Goal: Download file/media

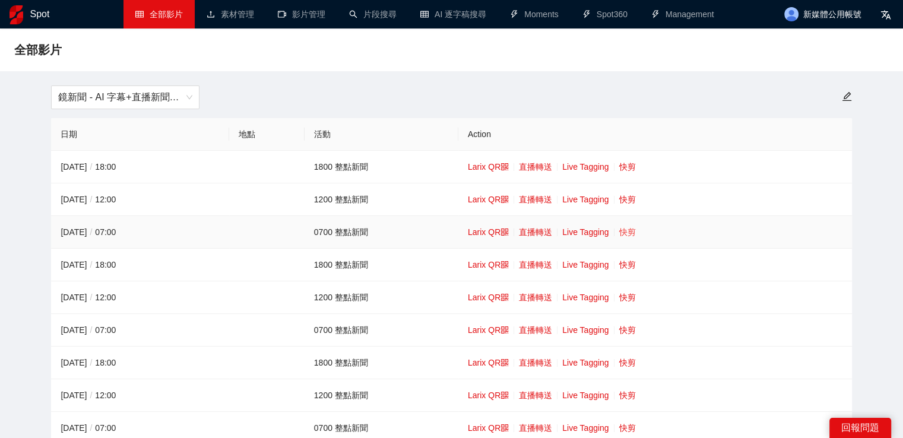
click at [622, 231] on link "快剪" at bounding box center [627, 231] width 17 height 9
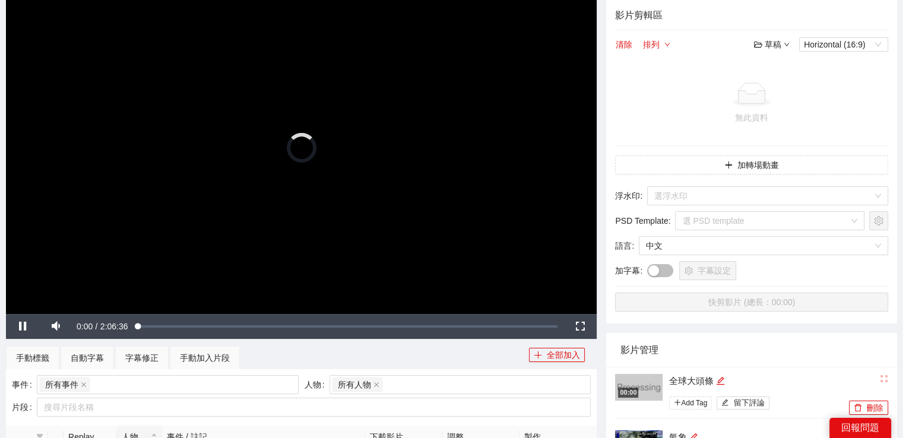
click at [352, 202] on video "Video Player" at bounding box center [301, 148] width 590 height 332
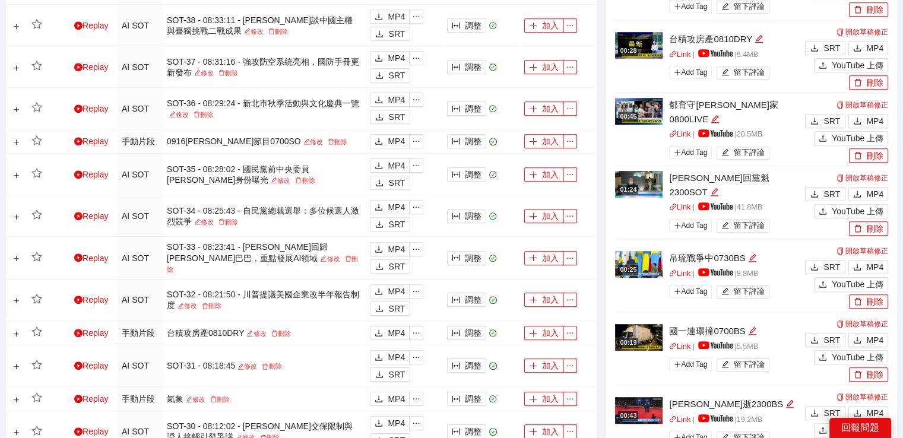
scroll to position [831, 0]
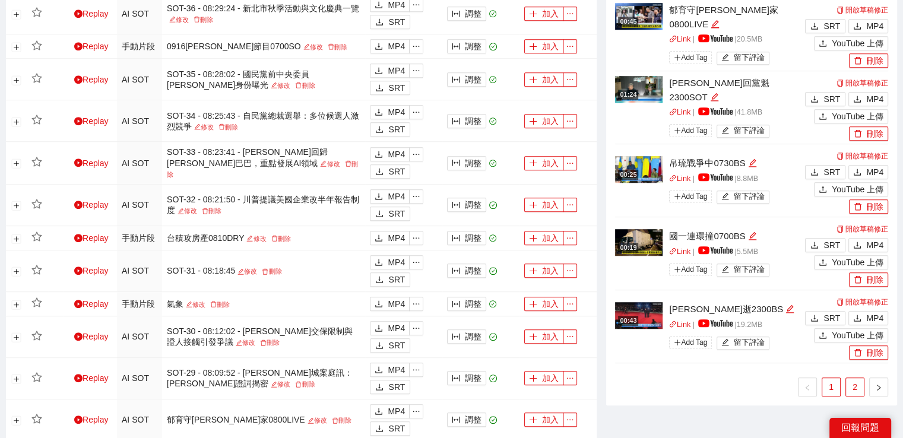
click at [852, 390] on link "2" at bounding box center [855, 387] width 18 height 18
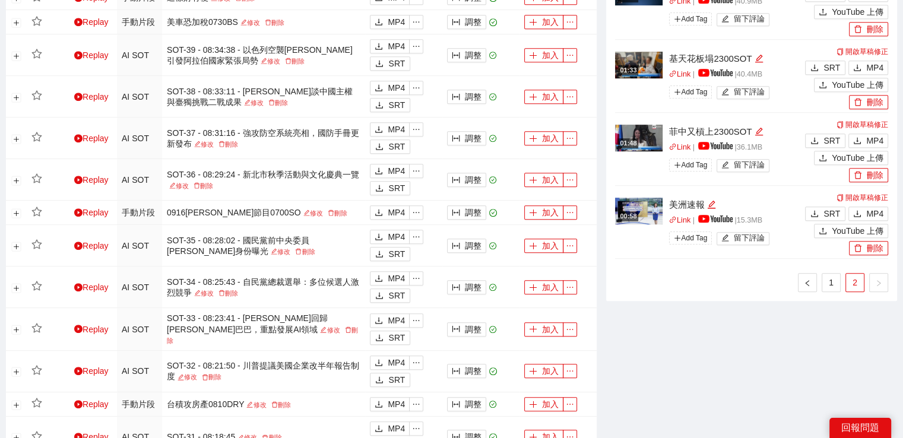
scroll to position [593, 0]
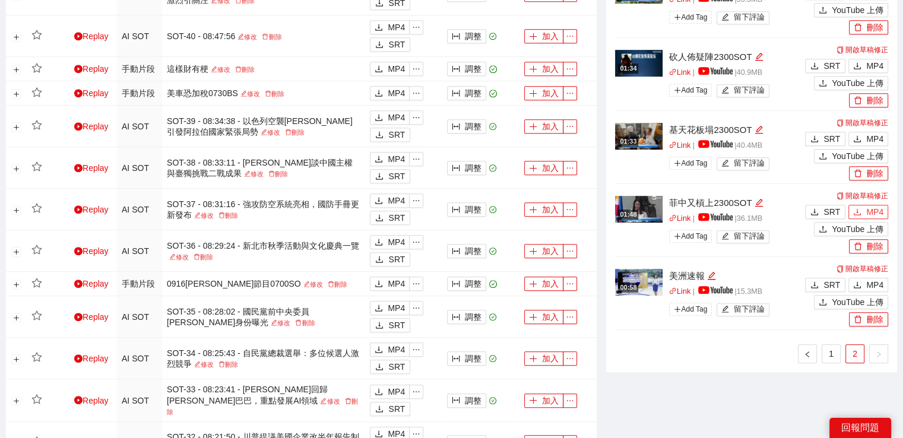
click at [884, 209] on button "MP4" at bounding box center [868, 212] width 40 height 14
click at [858, 135] on icon "download" at bounding box center [856, 138] width 7 height 7
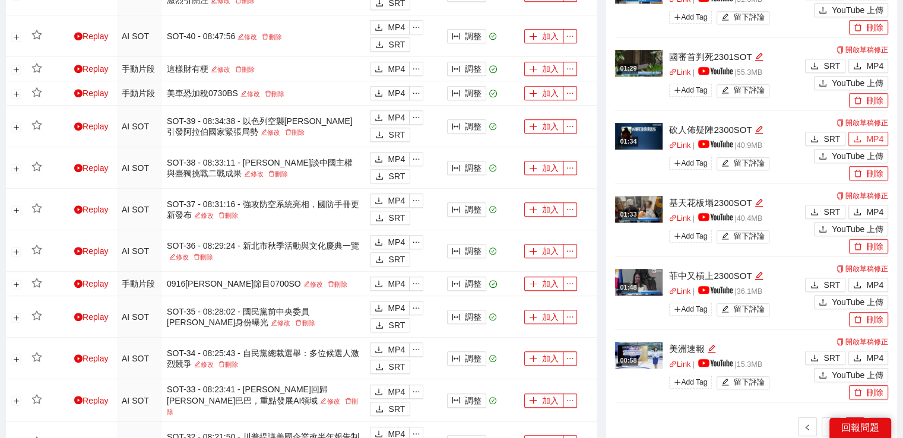
click at [875, 134] on span "MP4" at bounding box center [874, 138] width 17 height 13
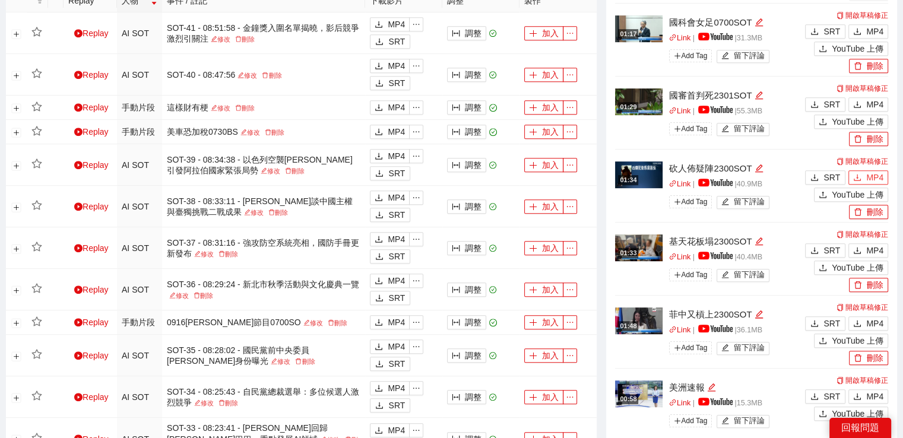
scroll to position [534, 0]
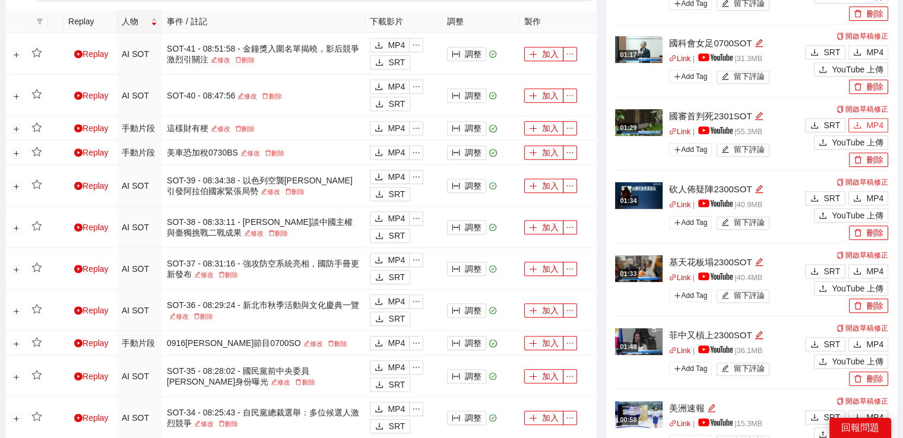
click at [862, 118] on button "MP4" at bounding box center [868, 125] width 40 height 14
click at [864, 53] on button "MP4" at bounding box center [868, 52] width 40 height 14
